Goal: Task Accomplishment & Management: Complete application form

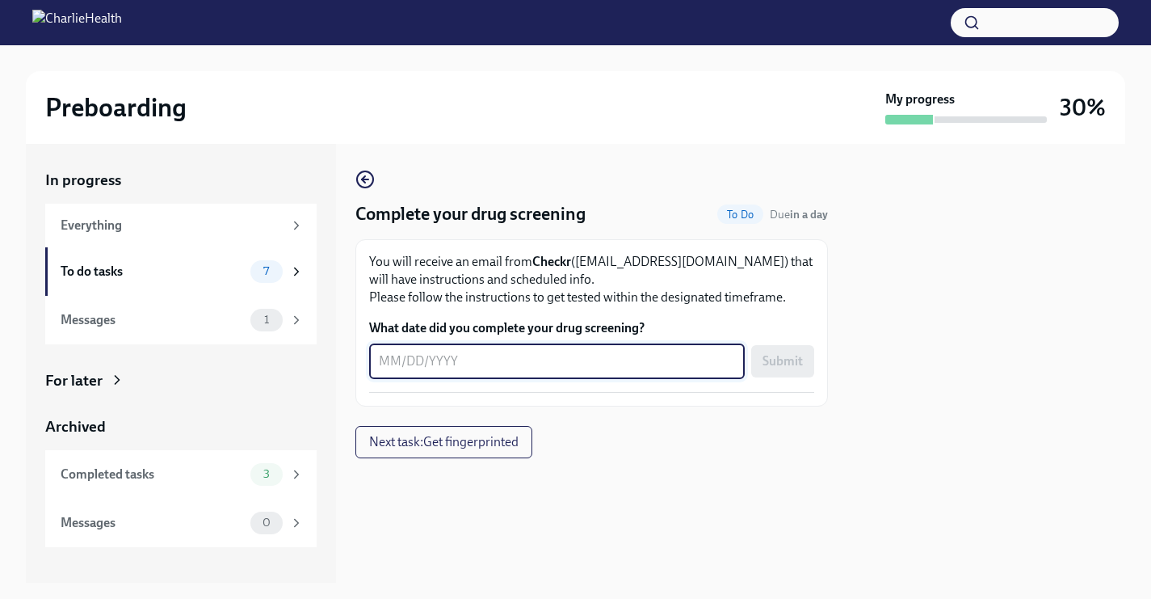
click at [396, 360] on textarea "What date did you complete your drug screening?" at bounding box center [557, 360] width 356 height 19
type textarea "0"
click at [453, 370] on textarea "0" at bounding box center [557, 360] width 356 height 19
click at [711, 507] on div at bounding box center [592, 484] width 473 height 52
click at [400, 365] on textarea "09052025" at bounding box center [557, 360] width 356 height 19
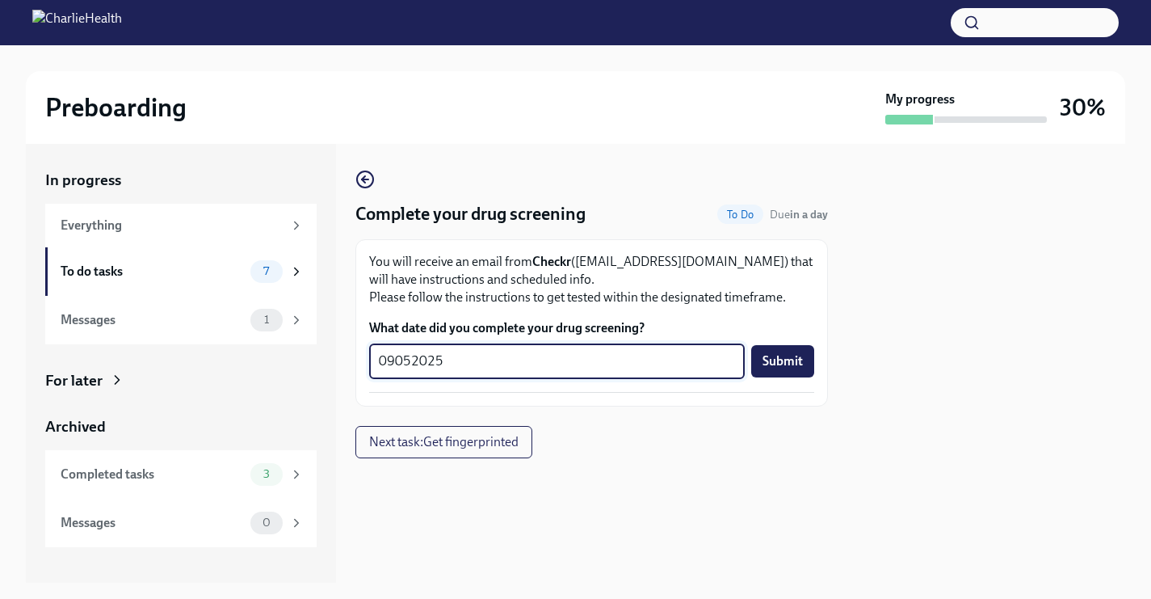
click at [393, 362] on textarea "09052025" at bounding box center [557, 360] width 356 height 19
click at [415, 359] on textarea "09/052025" at bounding box center [557, 360] width 356 height 19
type textarea "[DATE]"
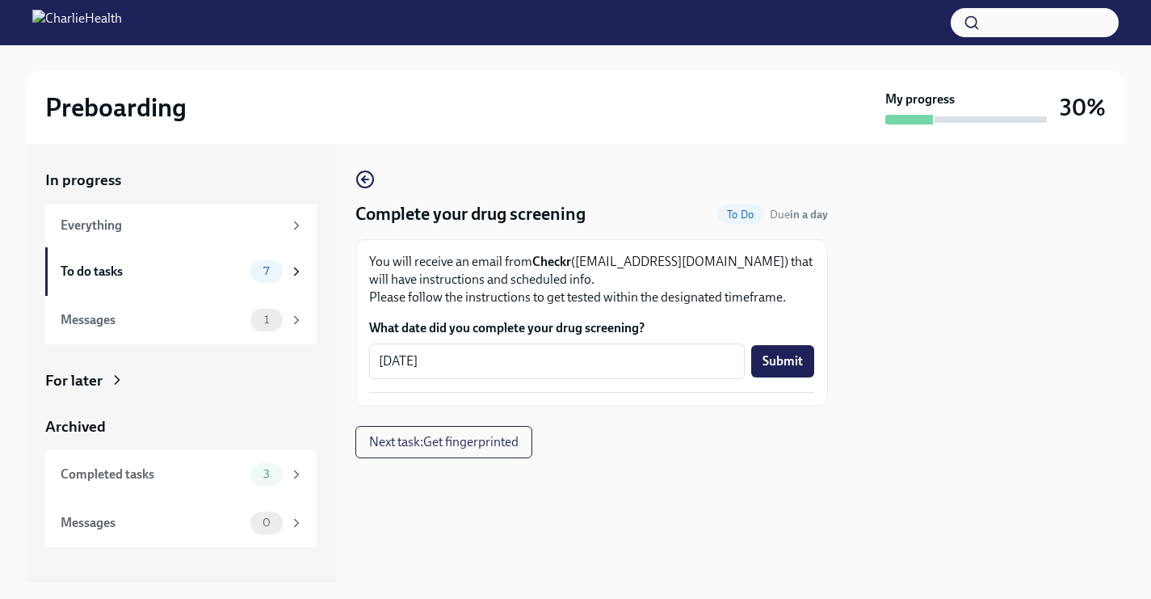
click at [722, 433] on div "Complete your drug screening To Do Due in a day You will receive an email from …" at bounding box center [592, 314] width 473 height 288
click at [792, 364] on span "Submit" at bounding box center [783, 361] width 40 height 16
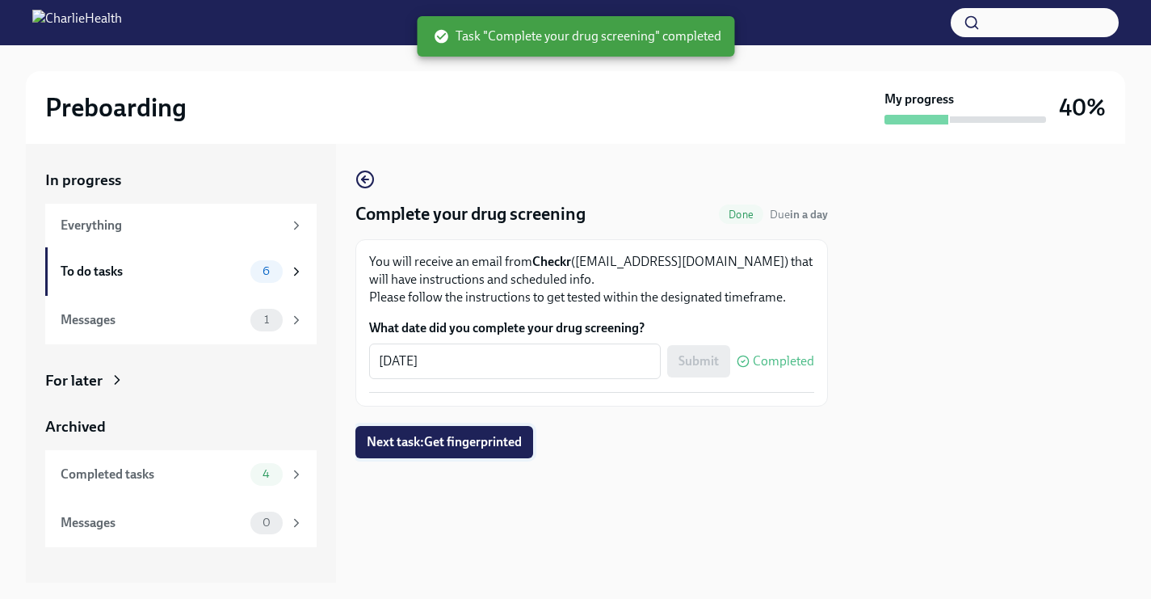
click at [482, 443] on span "Next task : Get fingerprinted" at bounding box center [444, 442] width 155 height 16
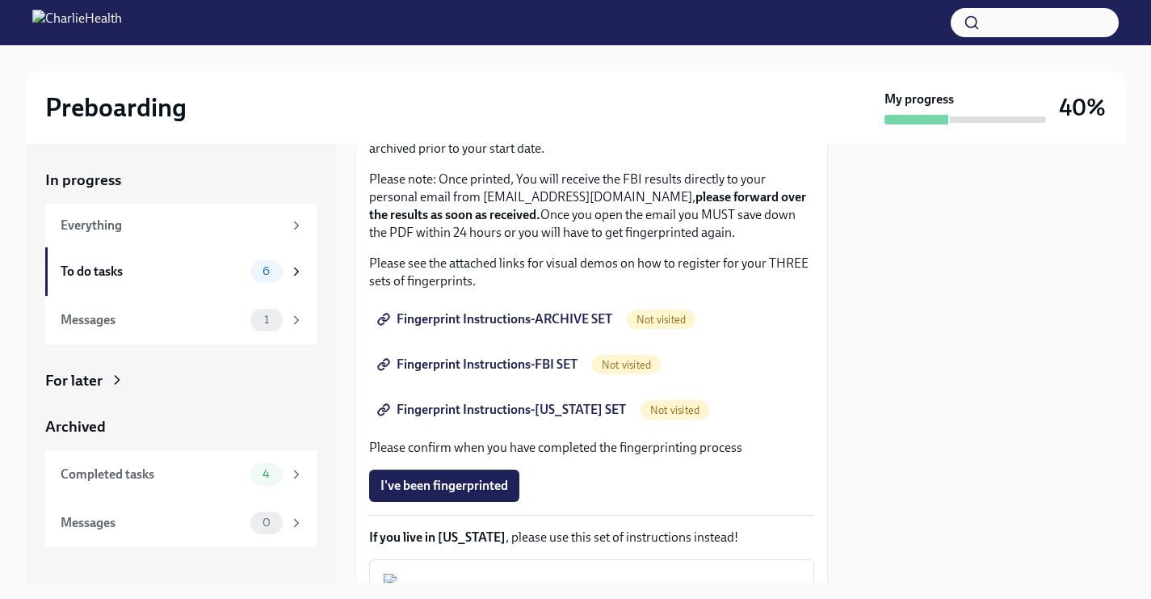
scroll to position [181, 0]
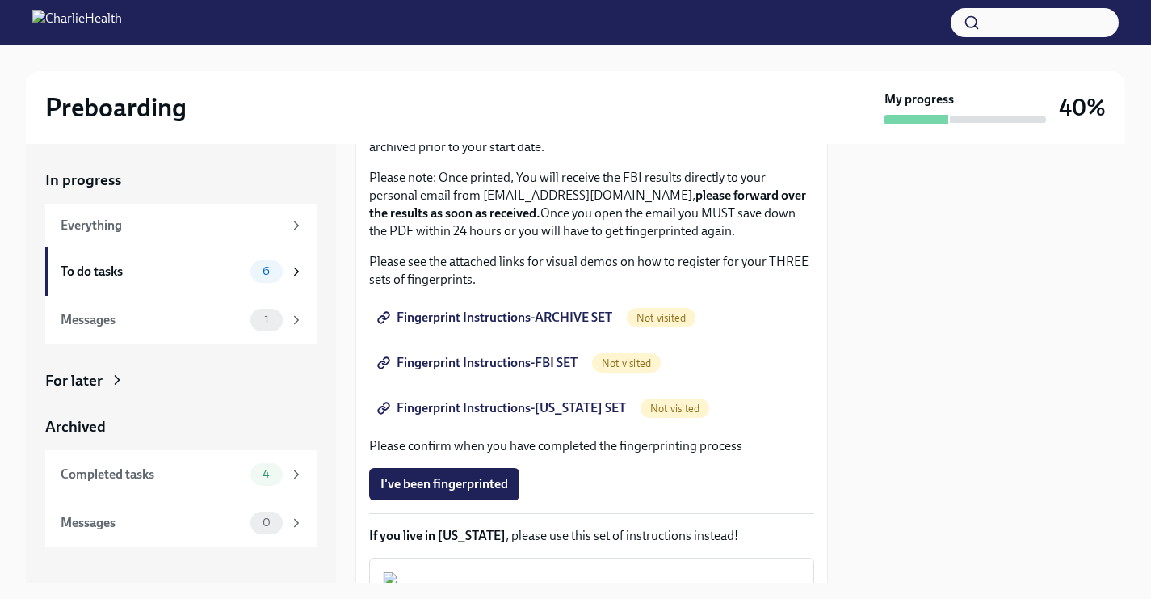
click at [602, 316] on span "Fingerprint Instructions-ARCHIVE SET" at bounding box center [497, 317] width 232 height 16
